Goal: Task Accomplishment & Management: Use online tool/utility

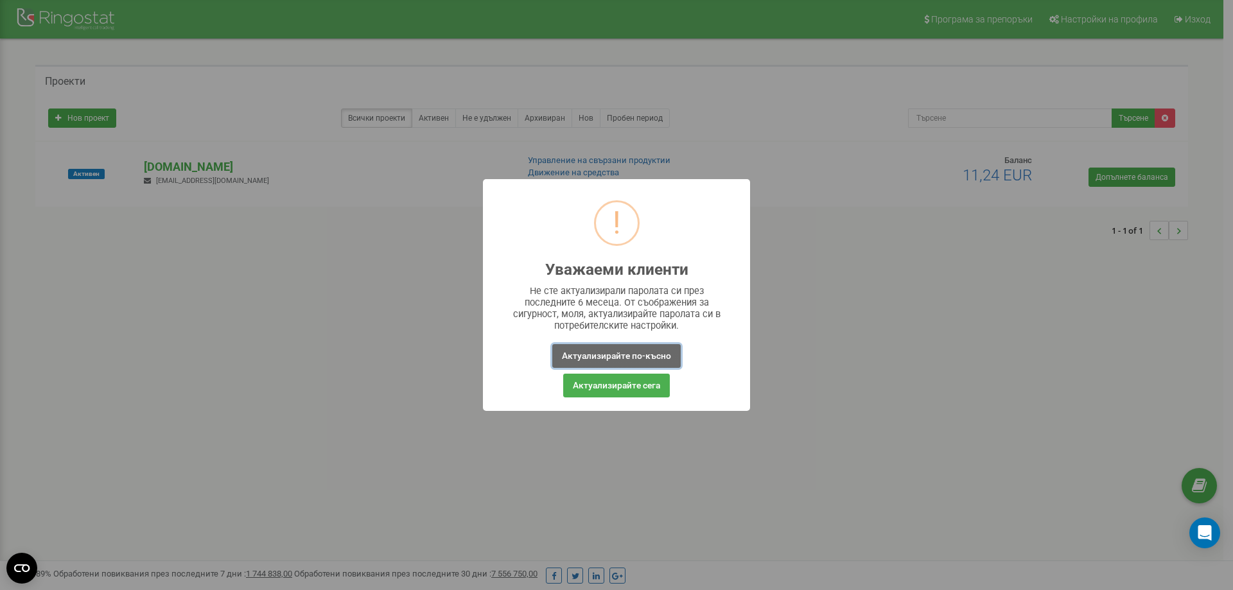
click at [647, 354] on button "Актуализирайте по-късно" at bounding box center [616, 356] width 128 height 24
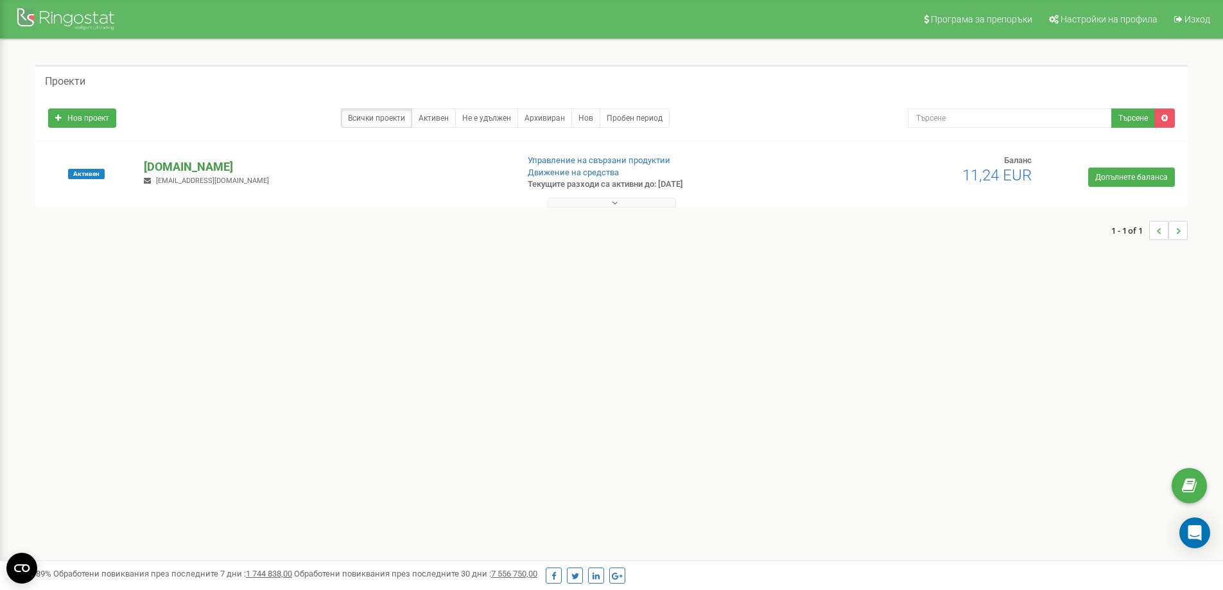
click at [182, 163] on p "[DOMAIN_NAME]" at bounding box center [325, 167] width 363 height 17
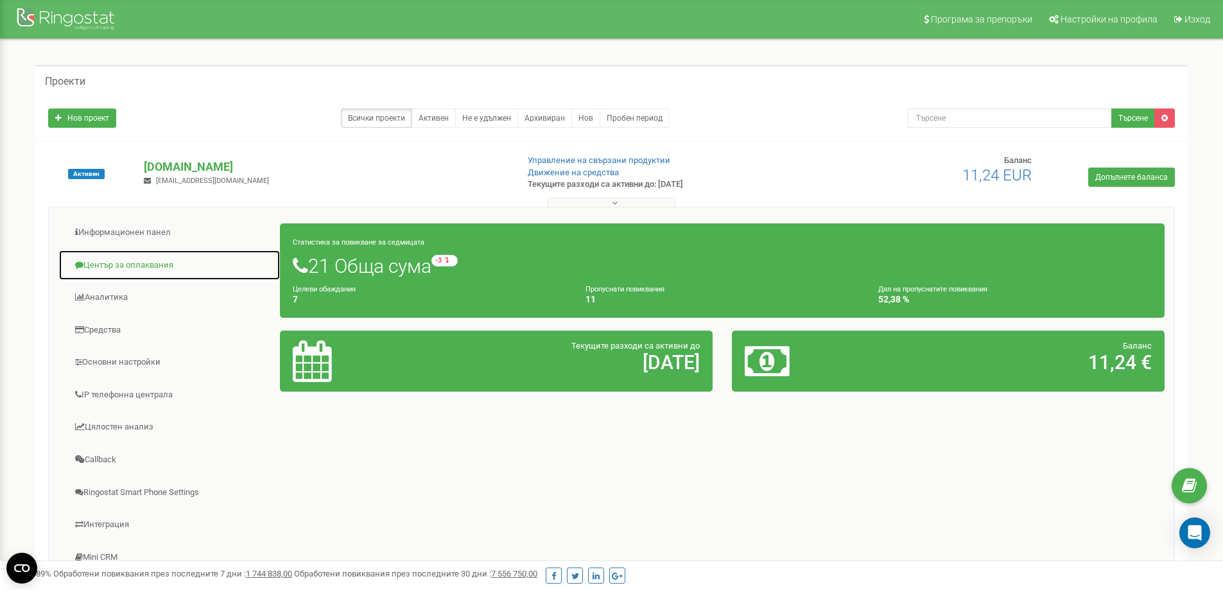
click at [107, 266] on link "Център за оплаквания" at bounding box center [169, 265] width 222 height 31
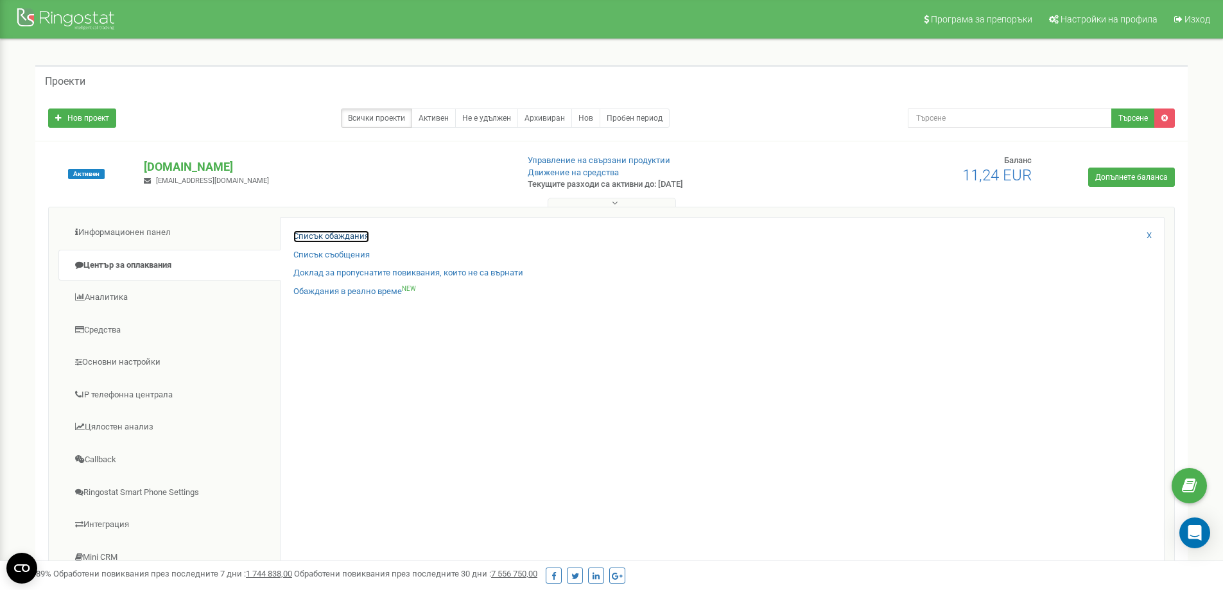
click at [307, 231] on link "Списък обаждания" at bounding box center [331, 237] width 76 height 12
